Goal: Task Accomplishment & Management: Use online tool/utility

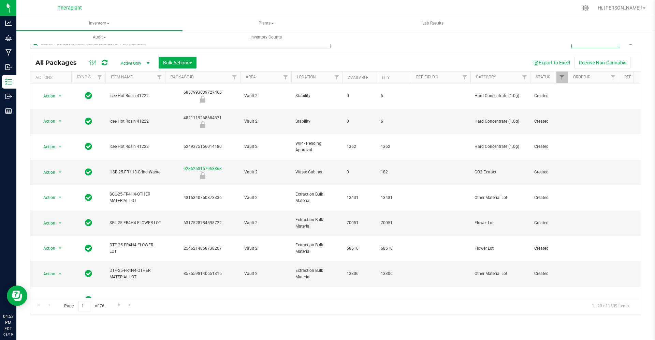
click at [65, 46] on input "text" at bounding box center [180, 43] width 301 height 10
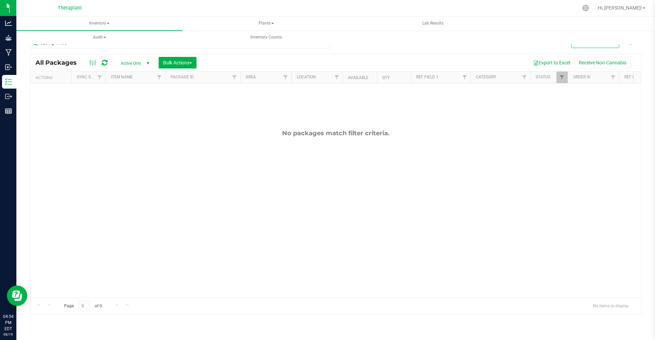
type input "SBC 7g 41190"
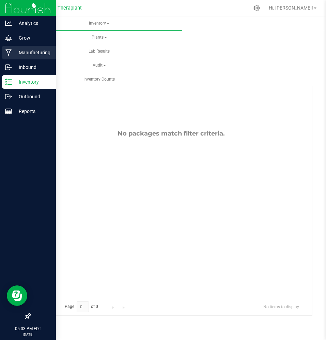
click at [13, 54] on p "Manufacturing" at bounding box center [32, 52] width 41 height 8
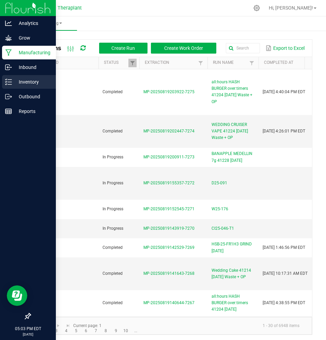
click at [17, 84] on p "Inventory" at bounding box center [32, 82] width 41 height 8
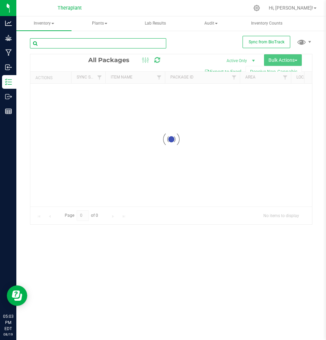
click at [128, 45] on input "text" at bounding box center [98, 43] width 136 height 10
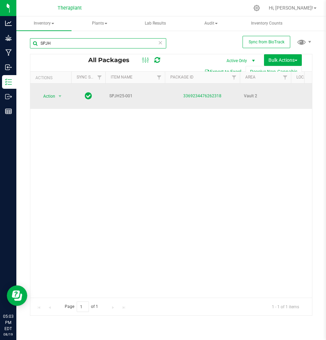
type input "SPJH"
click at [120, 93] on span "SPJH25-001" at bounding box center [136, 96] width 52 height 6
copy tr "SPJH25-001"
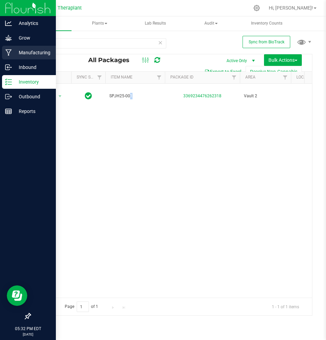
click at [14, 55] on p "Manufacturing" at bounding box center [32, 52] width 41 height 8
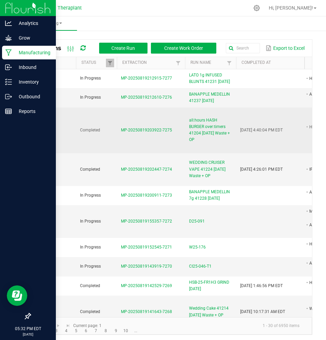
scroll to position [0, 21]
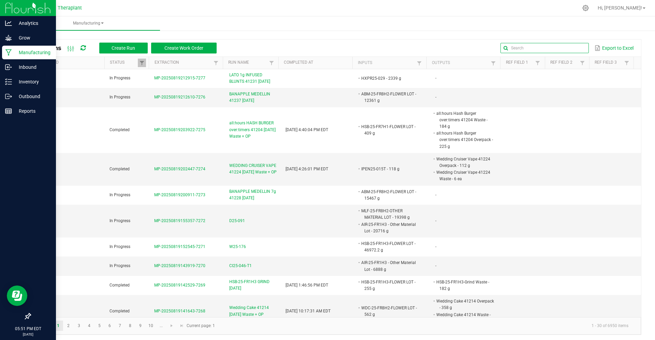
click at [560, 49] on input "text" at bounding box center [544, 48] width 88 height 10
type input "4"
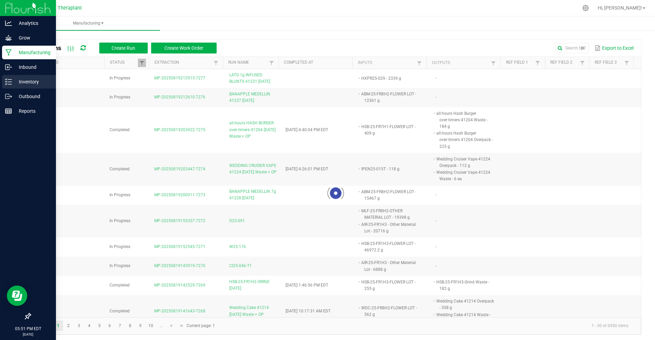
click at [10, 85] on icon at bounding box center [8, 81] width 7 height 7
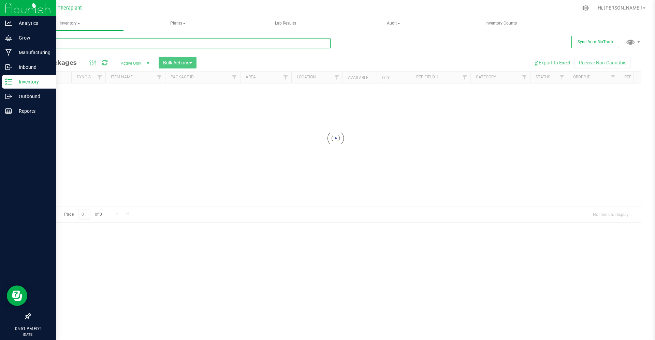
click at [168, 45] on input "text" at bounding box center [180, 43] width 301 height 10
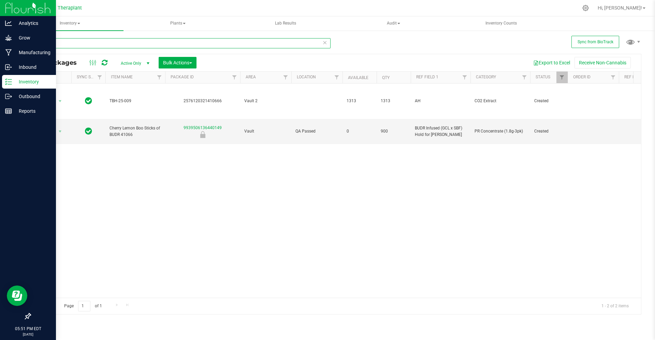
type input "41066"
click at [130, 61] on span "Active Only" at bounding box center [134, 64] width 38 height 10
click at [125, 106] on li "All" at bounding box center [133, 105] width 37 height 10
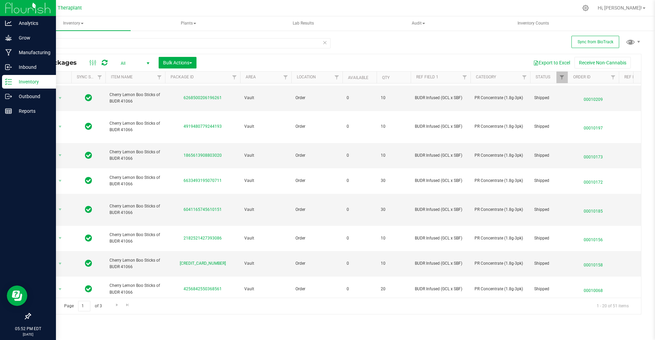
scroll to position [273, 0]
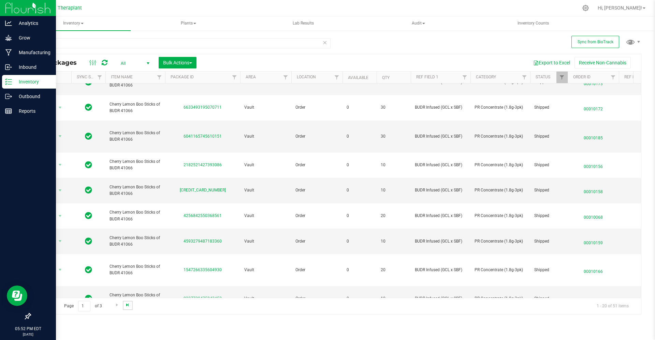
click at [128, 304] on span "Go to the last page" at bounding box center [127, 305] width 5 height 5
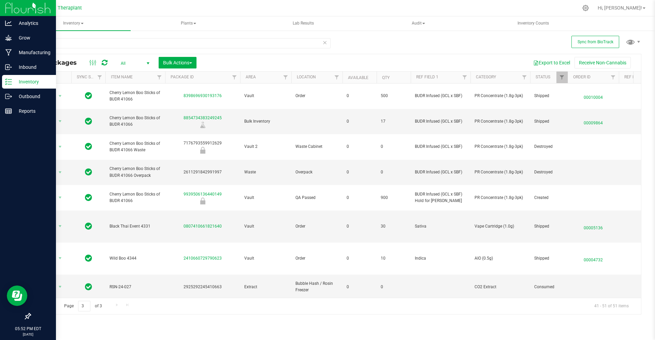
click at [49, 305] on span "Go to the previous page" at bounding box center [48, 305] width 5 height 5
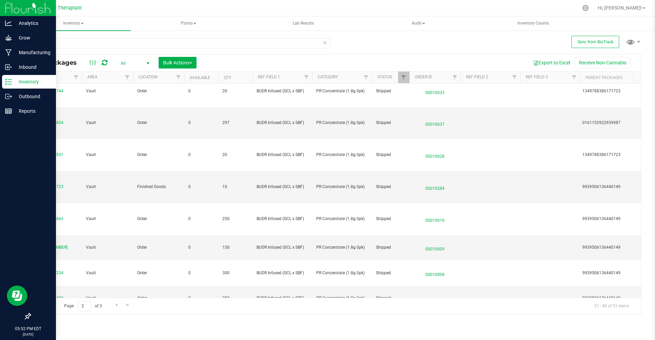
scroll to position [0, 156]
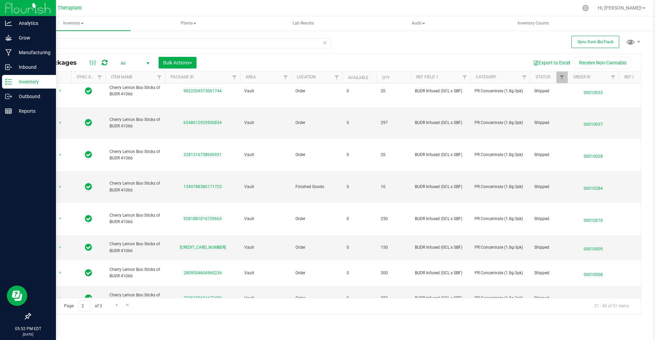
click at [60, 245] on li "Package audit log" at bounding box center [59, 249] width 43 height 10
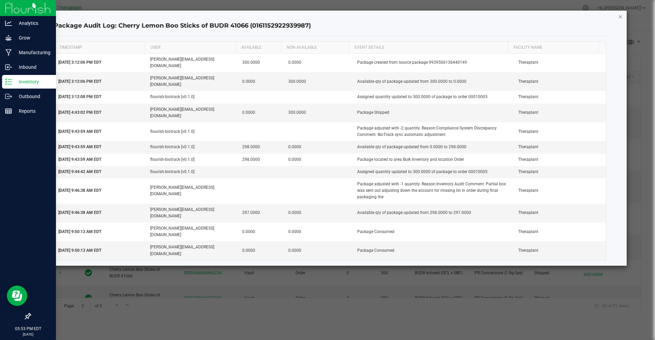
click at [621, 16] on icon "button" at bounding box center [620, 16] width 5 height 8
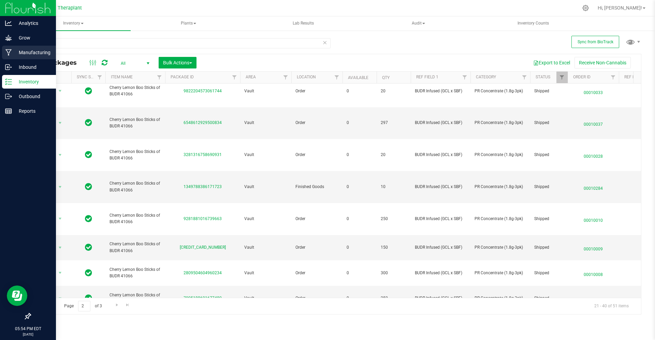
click at [18, 51] on p "Manufacturing" at bounding box center [32, 52] width 41 height 8
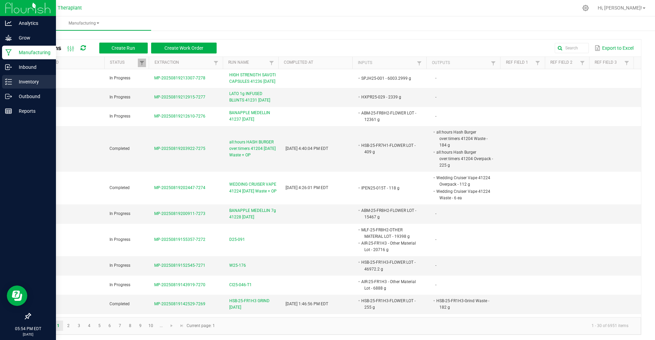
click at [8, 83] on icon at bounding box center [8, 81] width 7 height 7
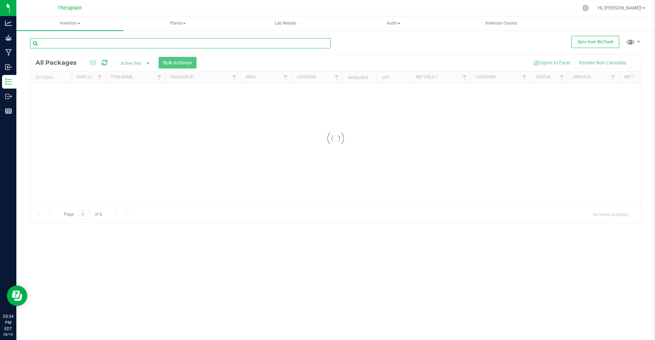
click at [237, 44] on input "text" at bounding box center [180, 43] width 301 height 10
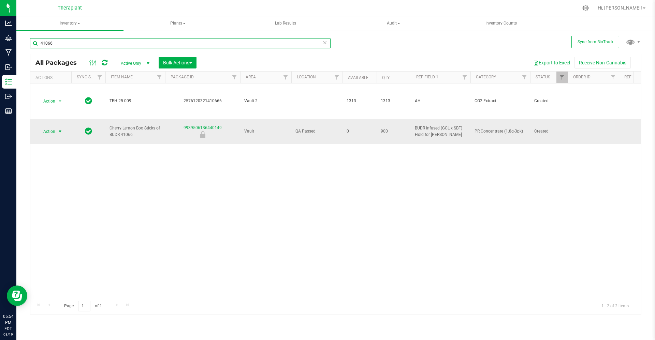
type input "41066"
click at [45, 128] on span "Action" at bounding box center [46, 132] width 18 height 10
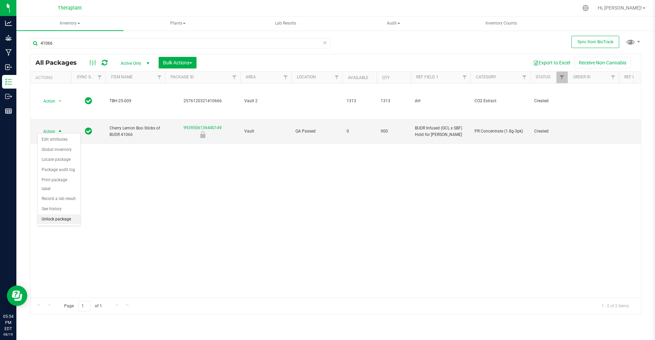
click at [48, 215] on li "Unlock package" at bounding box center [59, 220] width 43 height 10
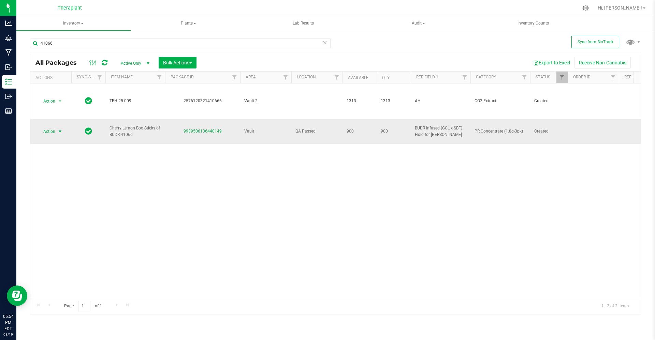
click at [53, 128] on span "Action" at bounding box center [46, 132] width 18 height 10
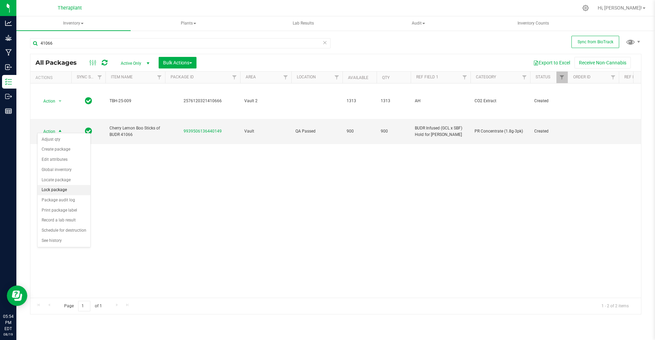
click at [54, 189] on li "Lock package" at bounding box center [64, 190] width 53 height 10
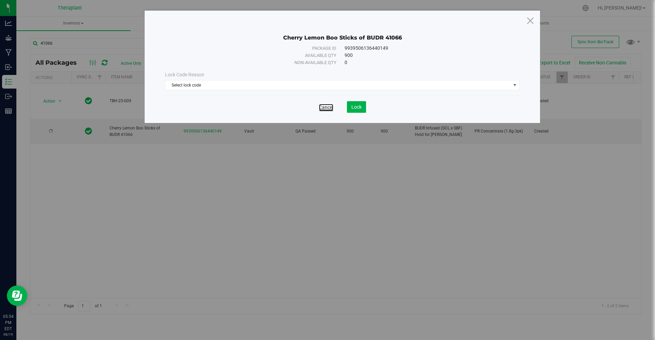
click at [325, 109] on link "Cancel" at bounding box center [326, 107] width 14 height 7
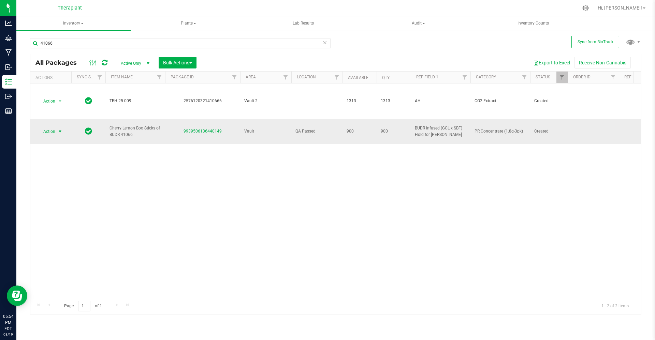
click at [48, 128] on span "Action" at bounding box center [46, 132] width 18 height 10
click at [51, 142] on li "Adjust qty" at bounding box center [64, 140] width 53 height 10
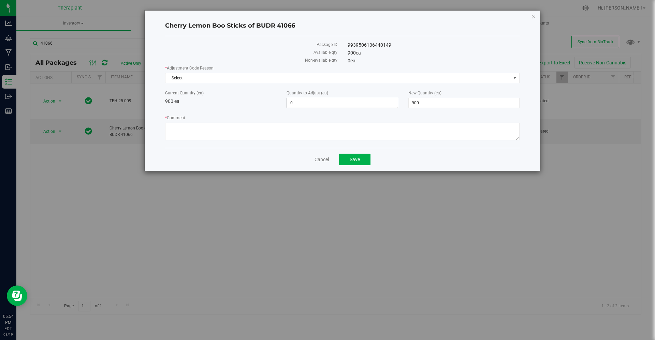
click at [312, 99] on span "0 0" at bounding box center [342, 103] width 111 height 10
click at [312, 99] on input "0" at bounding box center [342, 103] width 111 height 10
type input "1"
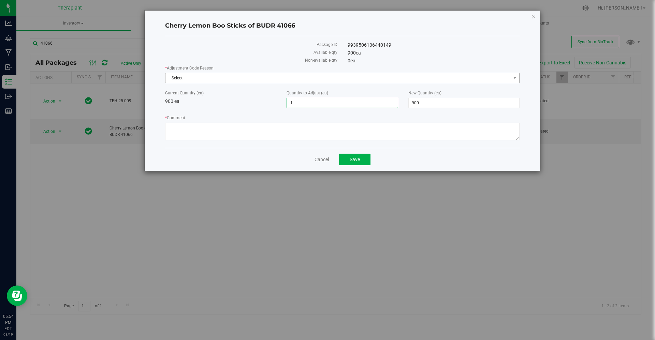
type input "901"
click at [288, 82] on span "Select" at bounding box center [337, 78] width 345 height 10
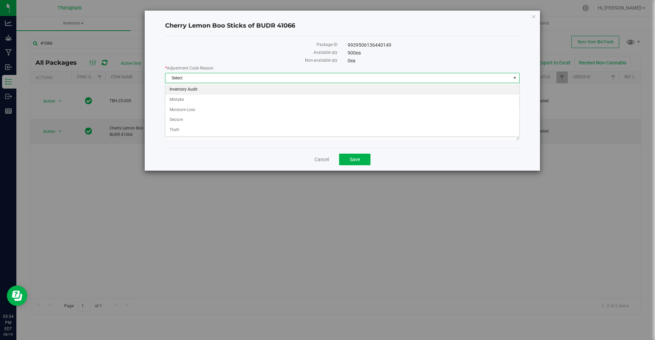
click at [273, 90] on li "Inventory Audit" at bounding box center [342, 90] width 354 height 10
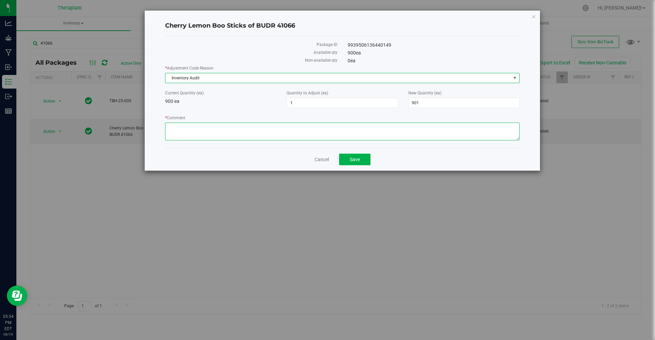
click at [241, 126] on textarea "* Comment" at bounding box center [342, 132] width 354 height 18
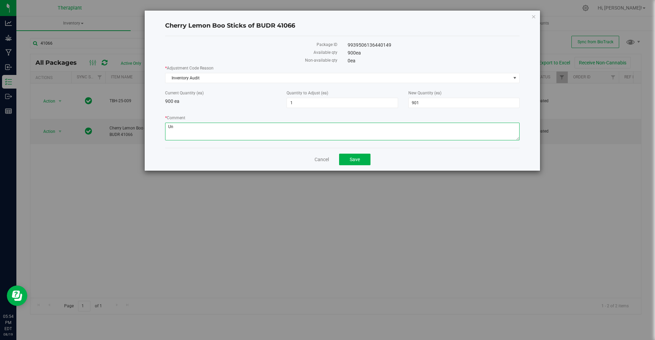
type textarea "U"
click at [285, 129] on textarea "* Comment" at bounding box center [342, 132] width 354 height 18
click at [379, 132] on textarea "* Comment" at bounding box center [342, 132] width 354 height 18
click at [447, 125] on textarea "* Comment" at bounding box center [342, 132] width 354 height 18
click at [481, 133] on textarea "* Comment" at bounding box center [342, 132] width 354 height 18
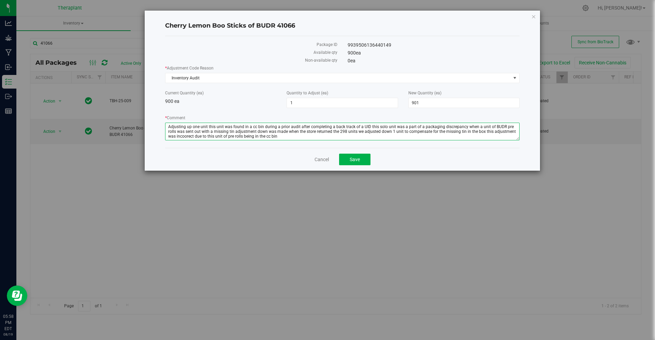
click at [175, 132] on textarea "* Comment" at bounding box center [342, 132] width 354 height 18
drag, startPoint x: 175, startPoint y: 132, endPoint x: 172, endPoint y: 135, distance: 3.9
click at [172, 135] on textarea "* Comment" at bounding box center [342, 132] width 354 height 18
click at [272, 137] on textarea "* Comment" at bounding box center [342, 132] width 354 height 18
type textarea "Adjusting up one unit this unit was found in a cc bin during a prior audit afte…"
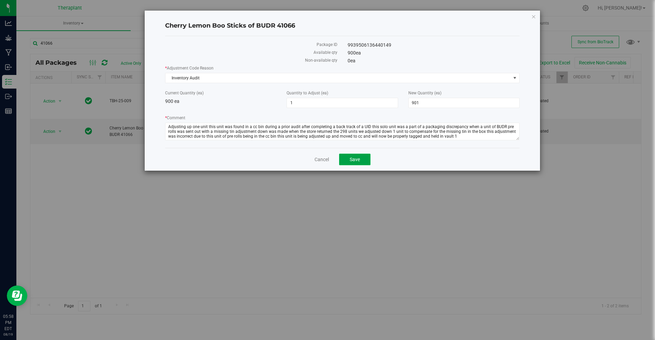
click at [351, 155] on button "Save" at bounding box center [354, 160] width 31 height 12
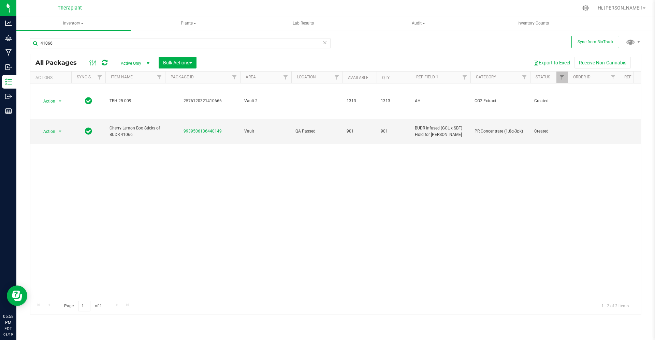
click at [351, 155] on div "Action Action Adjust qty Create package Edit attributes Global inventory Locate…" at bounding box center [335, 191] width 611 height 215
click at [47, 132] on span "Action" at bounding box center [46, 132] width 18 height 10
click at [53, 153] on li "Create package" at bounding box center [64, 150] width 53 height 10
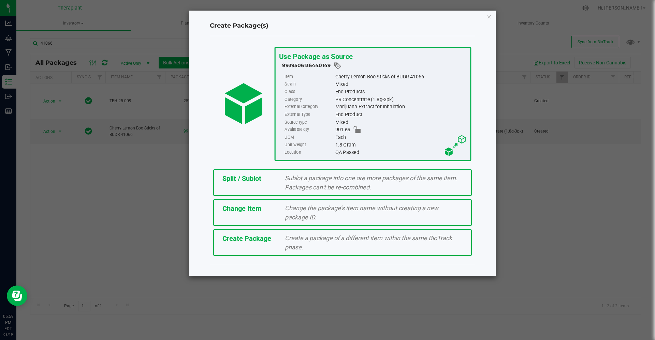
click at [260, 183] on div "Split / Sublot" at bounding box center [248, 179] width 63 height 10
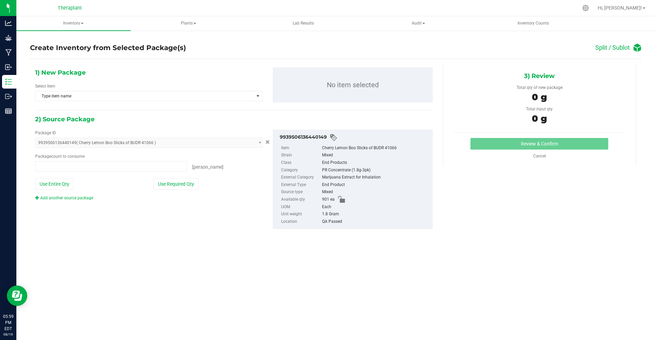
type input "0 ea"
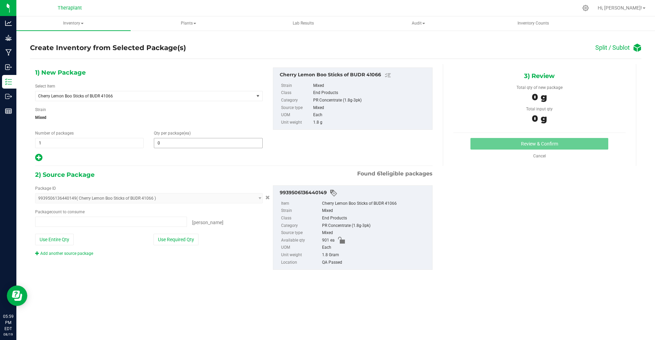
type input "0 ea"
click at [158, 160] on div at bounding box center [149, 158] width 228 height 9
click at [165, 138] on span at bounding box center [208, 143] width 108 height 10
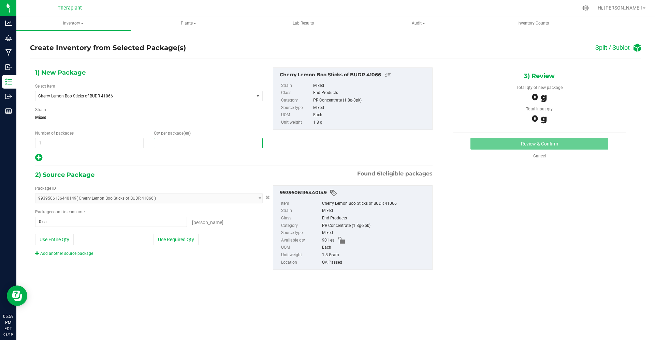
type input "1"
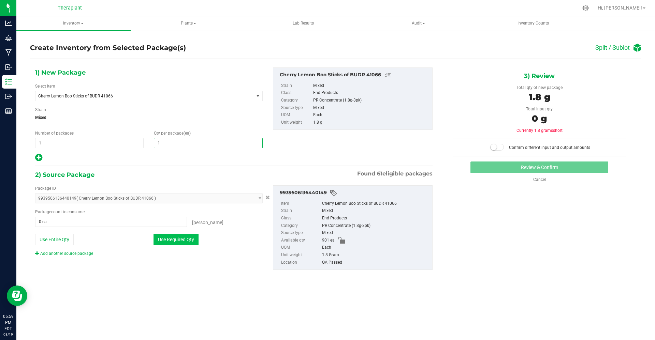
type input "1"
click at [164, 234] on button "Use Required Qty" at bounding box center [176, 240] width 45 height 12
type input "1 ea"
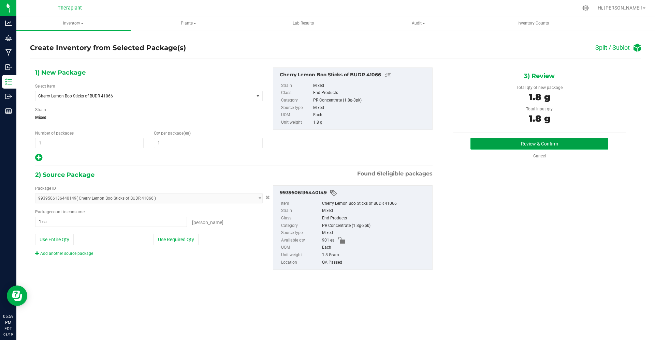
click at [476, 143] on button "Review & Confirm" at bounding box center [539, 144] width 138 height 12
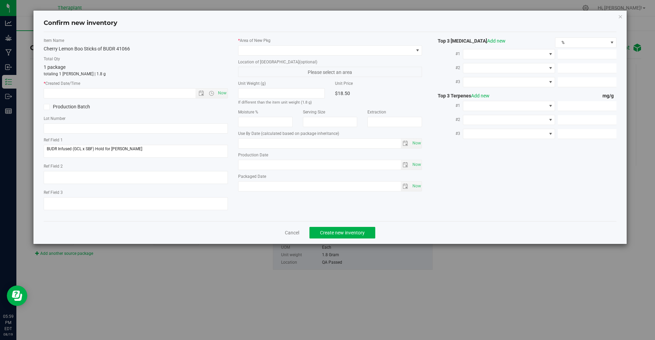
type input "[DATE]"
click at [222, 95] on span "Now" at bounding box center [222, 93] width 12 height 10
type input "[DATE] 5:59 PM"
click at [283, 51] on span at bounding box center [325, 51] width 175 height 10
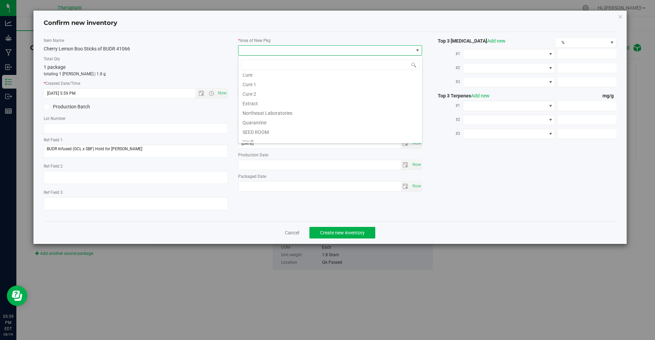
scroll to position [85, 0]
click at [272, 99] on li "Vault" at bounding box center [330, 99] width 184 height 10
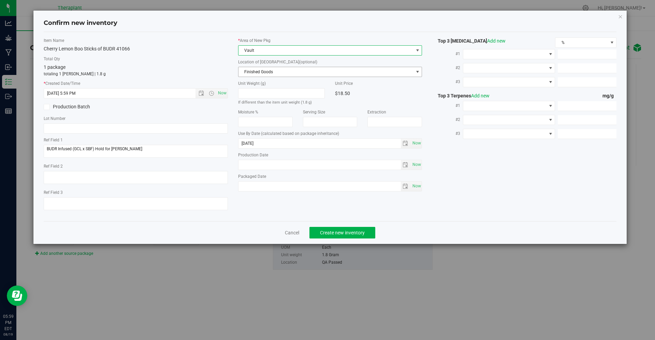
click at [259, 75] on span "Finished Goods" at bounding box center [325, 72] width 175 height 10
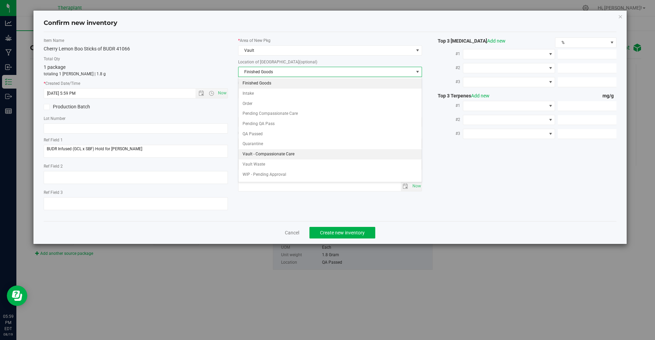
click at [258, 157] on li "Vault - Compassionate Care" at bounding box center [330, 154] width 184 height 10
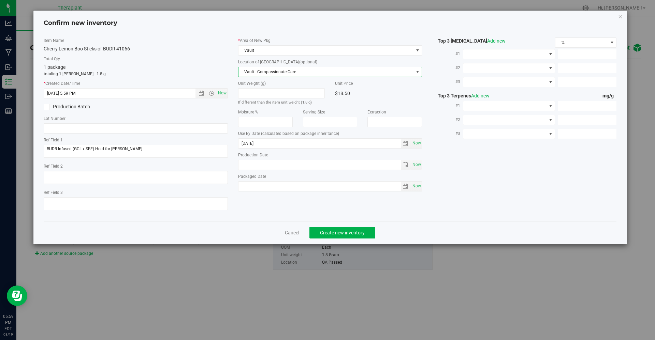
click at [292, 73] on span "Vault - Compassionate Care" at bounding box center [325, 72] width 175 height 10
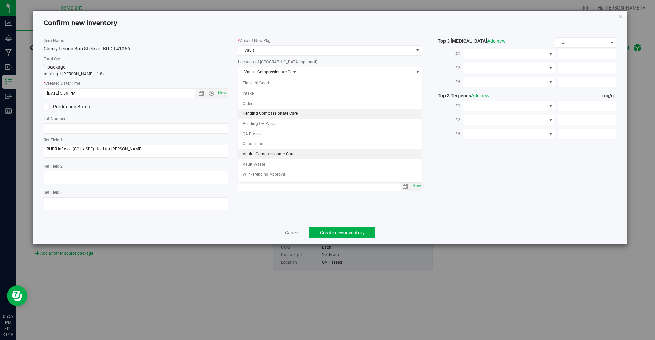
click at [277, 115] on li "Pending Compassionate Care" at bounding box center [330, 114] width 184 height 10
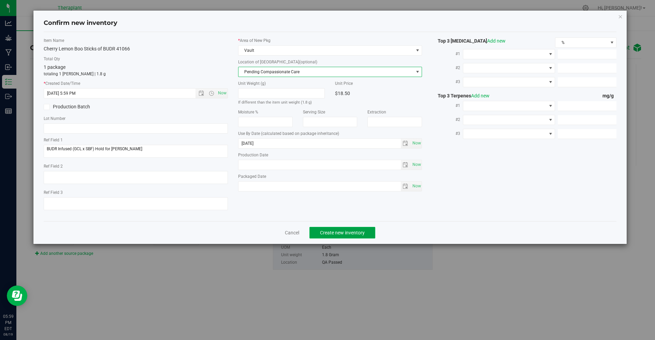
click at [319, 238] on button "Create new inventory" at bounding box center [342, 233] width 66 height 12
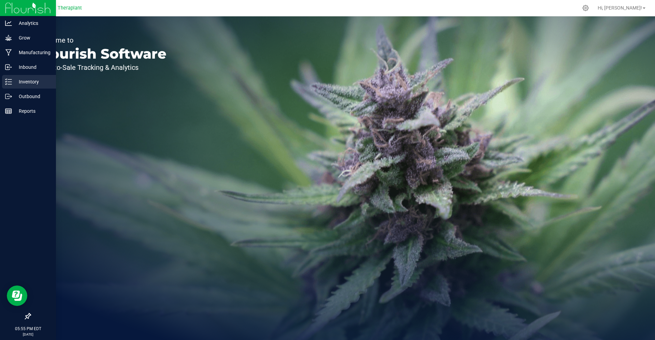
click at [5, 81] on icon at bounding box center [8, 81] width 7 height 7
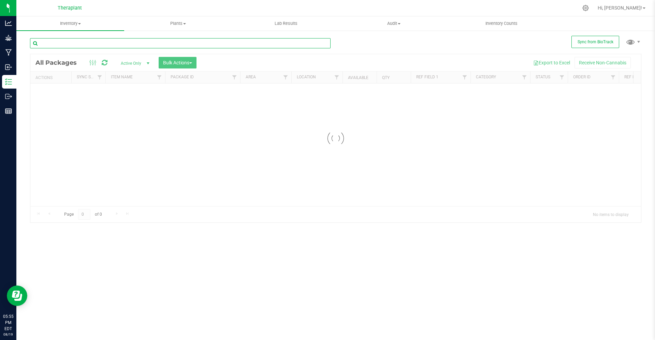
click at [101, 42] on input "text" at bounding box center [180, 43] width 301 height 10
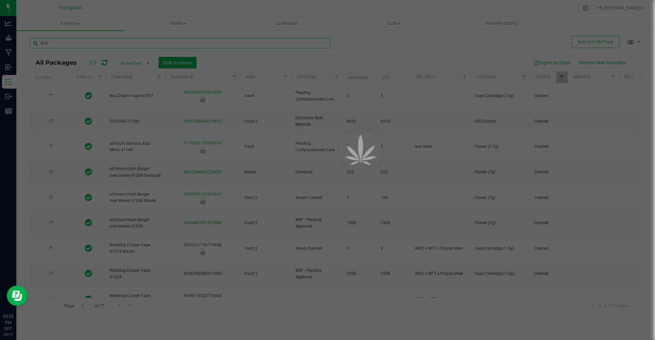
type input "4106"
type input "[DATE]"
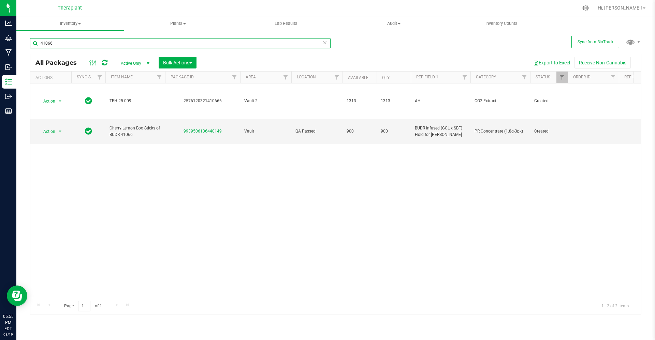
type input "41066"
click at [129, 66] on span "Active Only" at bounding box center [134, 64] width 38 height 10
click at [122, 106] on li "All" at bounding box center [133, 105] width 37 height 10
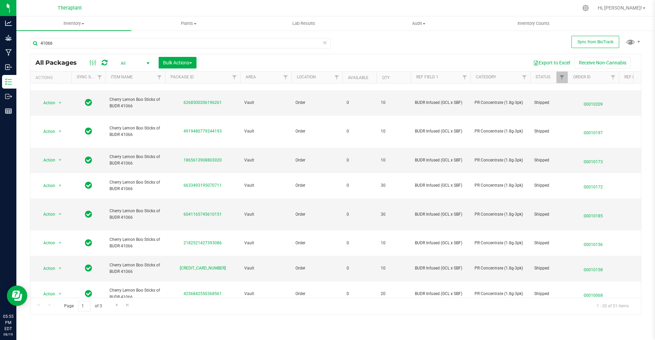
scroll to position [273, 0]
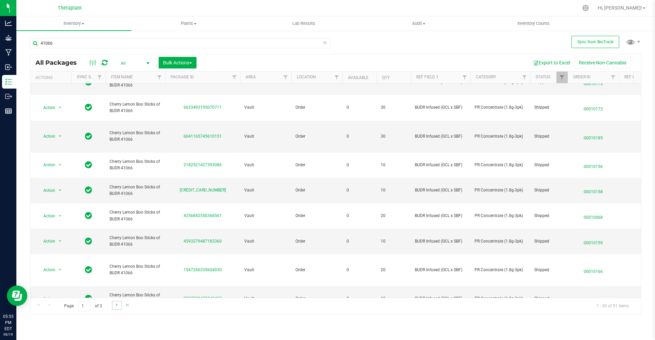
click at [118, 309] on link "Go to the next page" at bounding box center [117, 305] width 10 height 9
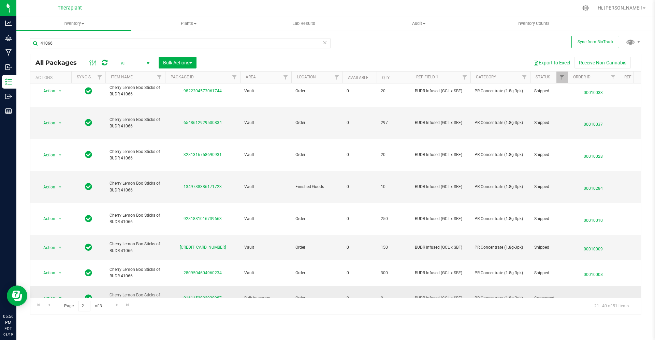
click at [50, 294] on span "Action" at bounding box center [46, 299] width 18 height 10
click at [57, 292] on li "Package audit log" at bounding box center [59, 289] width 43 height 10
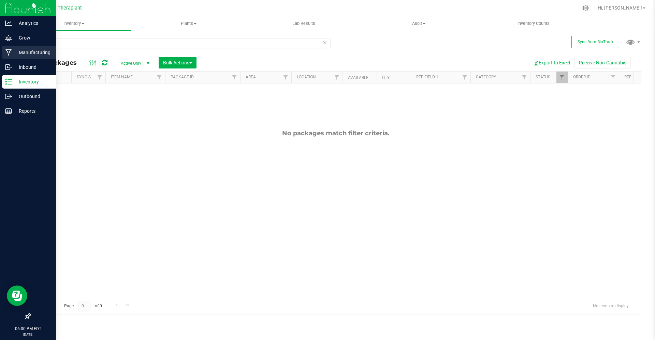
click at [9, 56] on div "Manufacturing" at bounding box center [29, 53] width 54 height 14
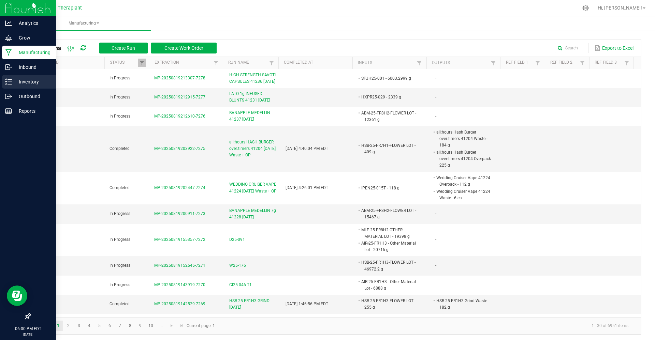
click at [17, 87] on div "Inventory" at bounding box center [29, 82] width 54 height 14
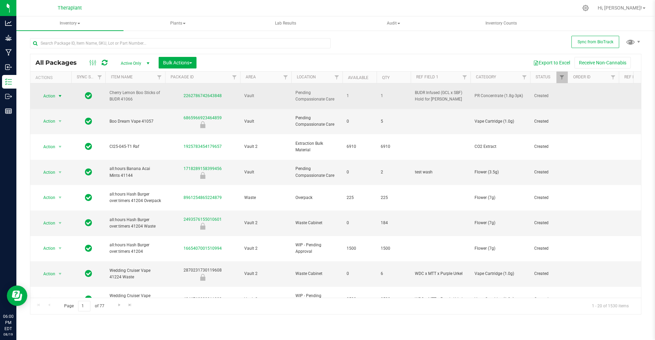
click at [46, 95] on span "Action" at bounding box center [46, 96] width 18 height 10
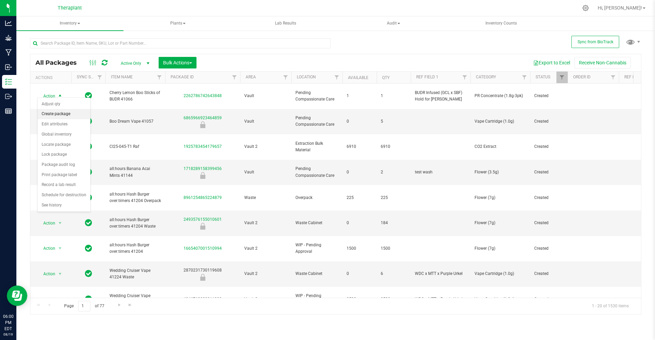
click at [49, 114] on li "Create package" at bounding box center [64, 114] width 53 height 10
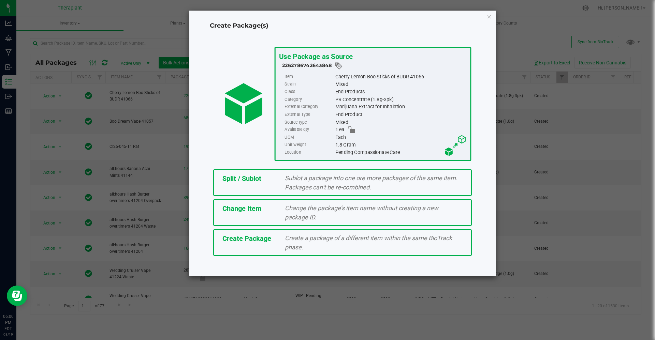
click at [226, 207] on span "Change Item" at bounding box center [241, 209] width 39 height 8
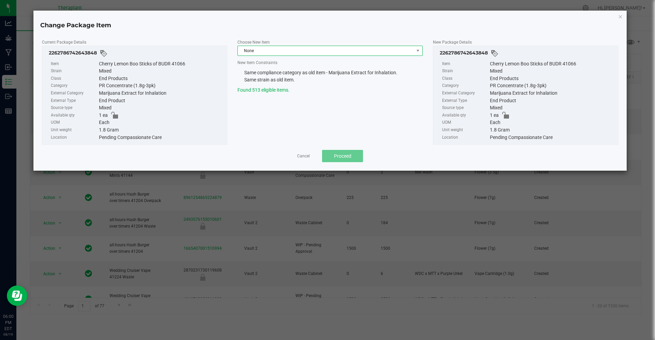
click at [250, 53] on span "None" at bounding box center [326, 51] width 176 height 10
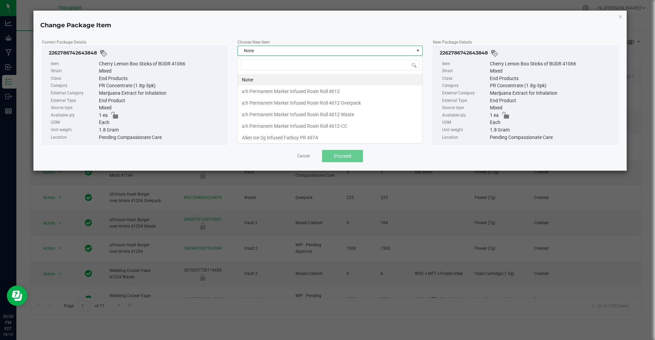
scroll to position [10, 185]
type input "41066"
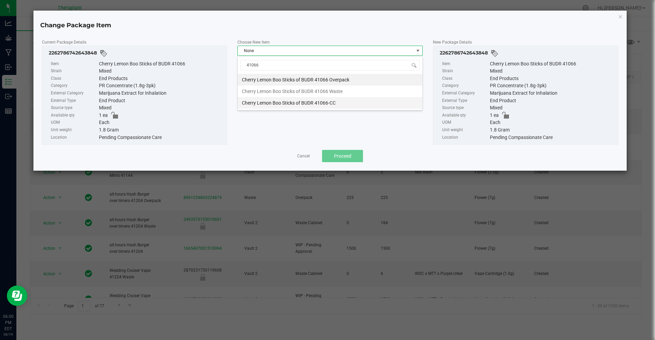
click at [255, 101] on li "Cherry Lemon Boo Sticks of BUDR 41066-CC" at bounding box center [330, 103] width 185 height 12
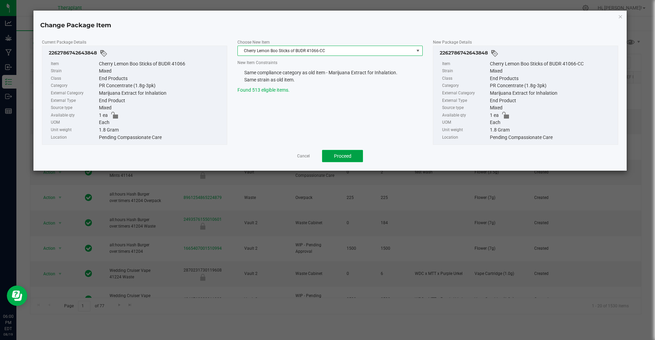
click at [330, 153] on button "Proceed" at bounding box center [342, 156] width 41 height 12
